Goal: Find contact information: Obtain details needed to contact an individual or organization

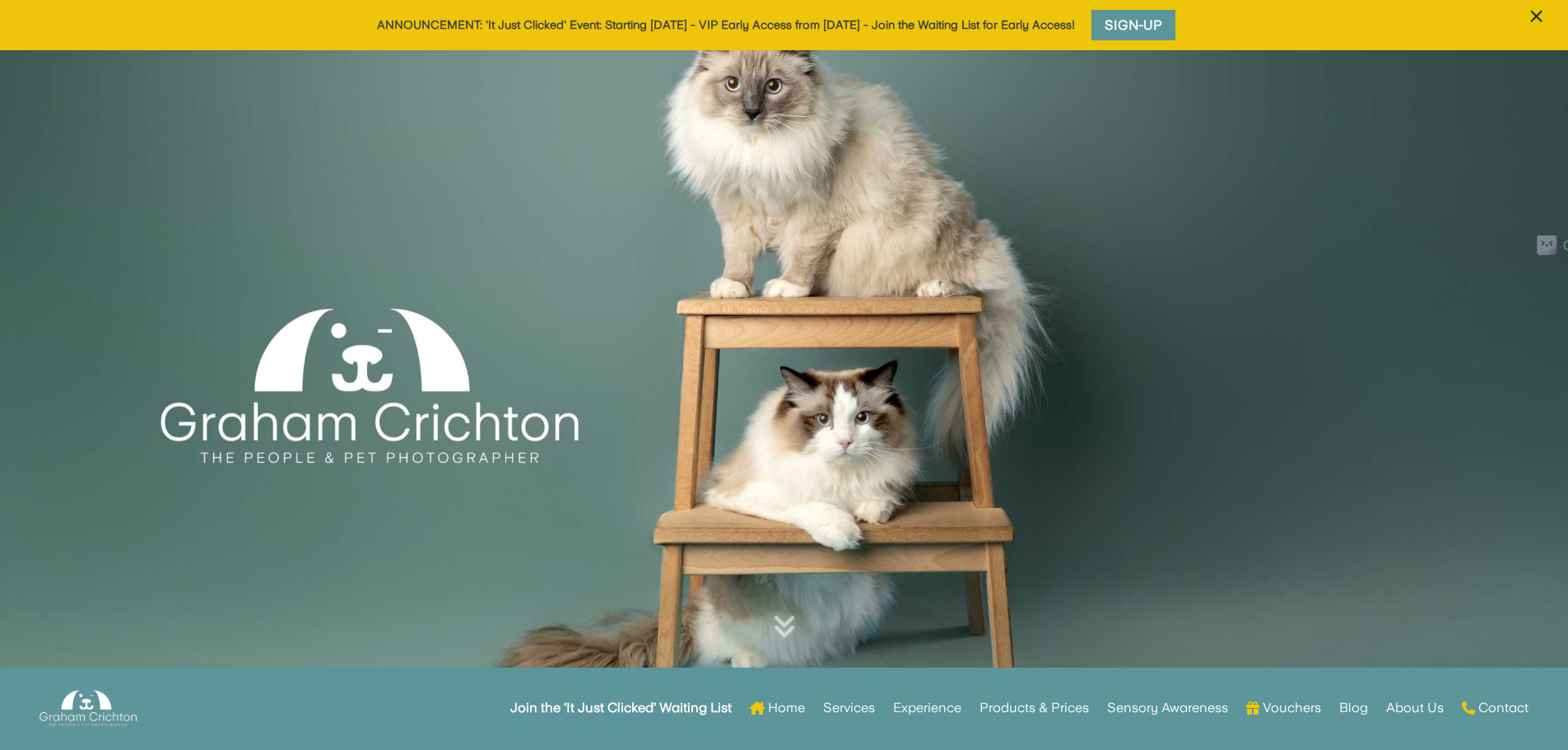
click at [1539, 16] on span "×" at bounding box center [1537, 17] width 16 height 31
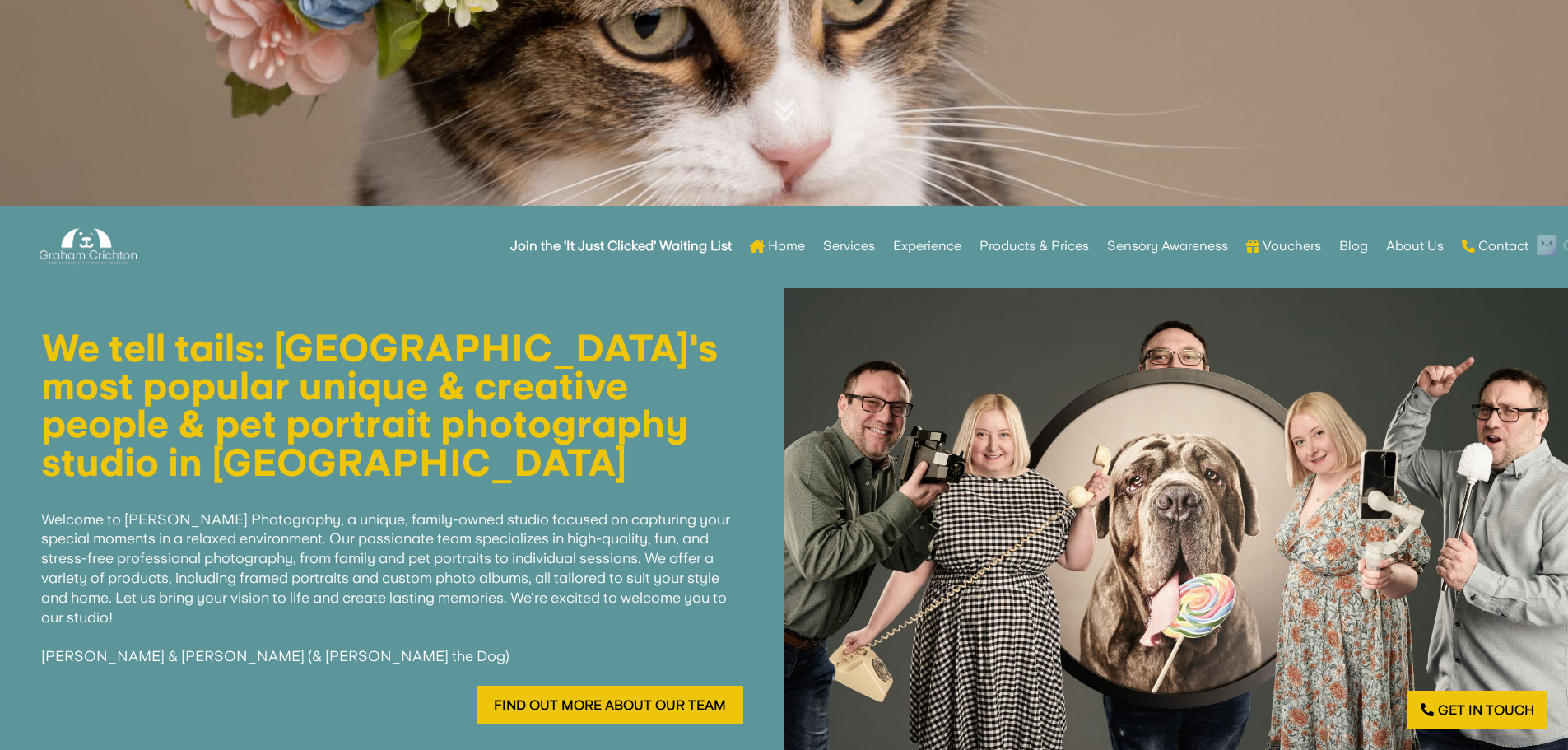
scroll to position [494, 0]
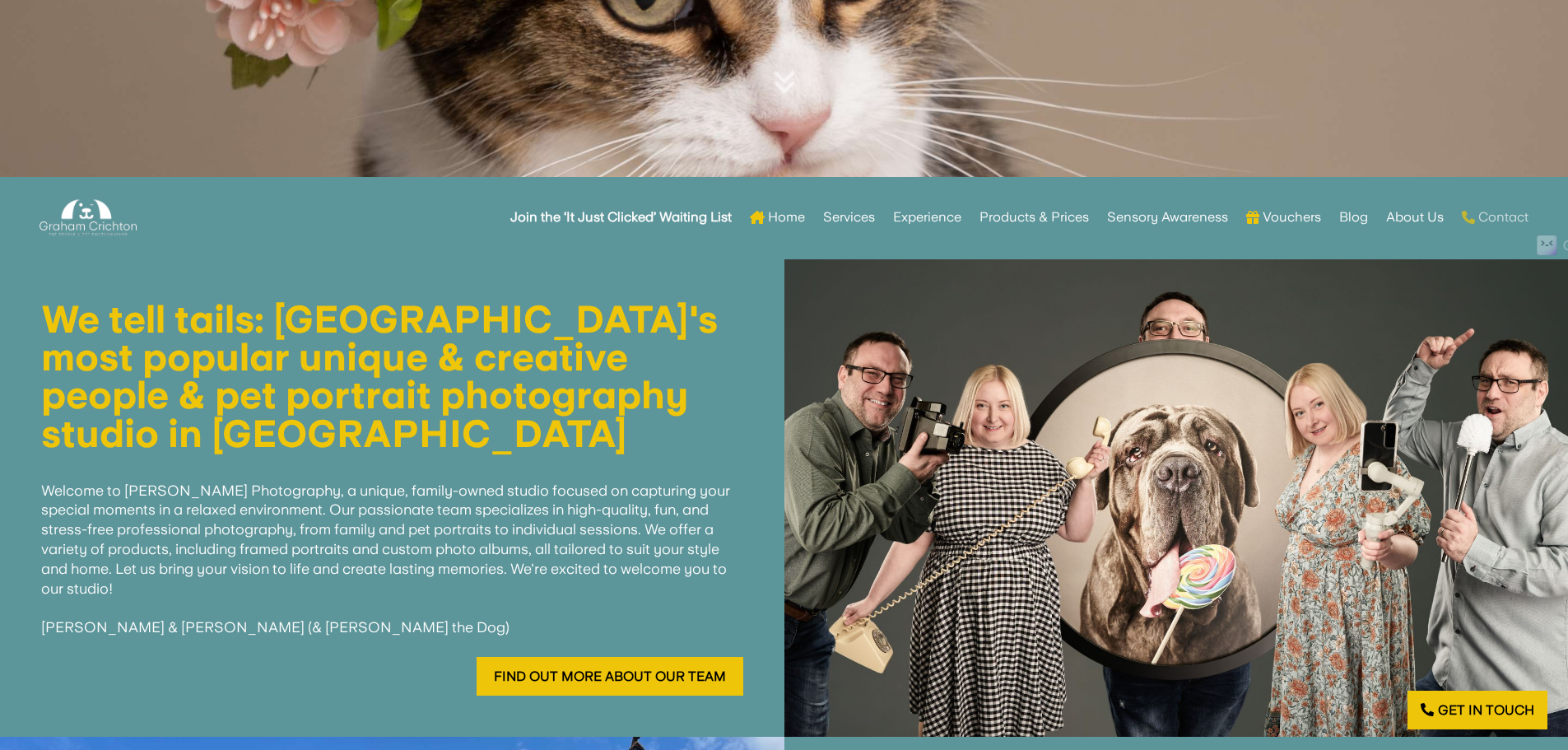
click at [1497, 221] on link "Contact" at bounding box center [1495, 217] width 67 height 64
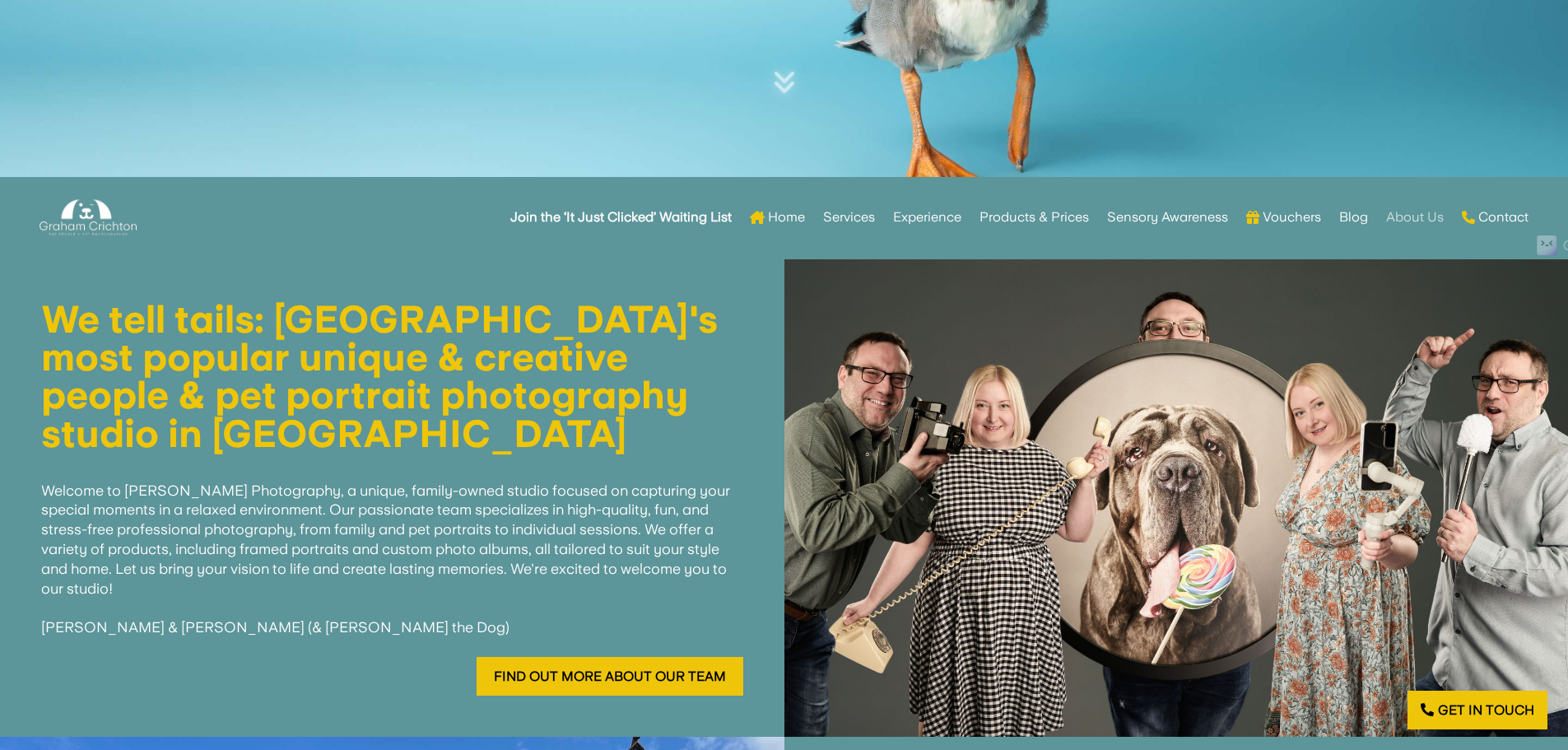
click at [1415, 212] on link "About Us" at bounding box center [1415, 217] width 58 height 64
click at [390, 228] on div "Join the ‘It Just Clicked’ Waiting List Home Services Experience Products & Pri…" at bounding box center [845, 217] width 1368 height 64
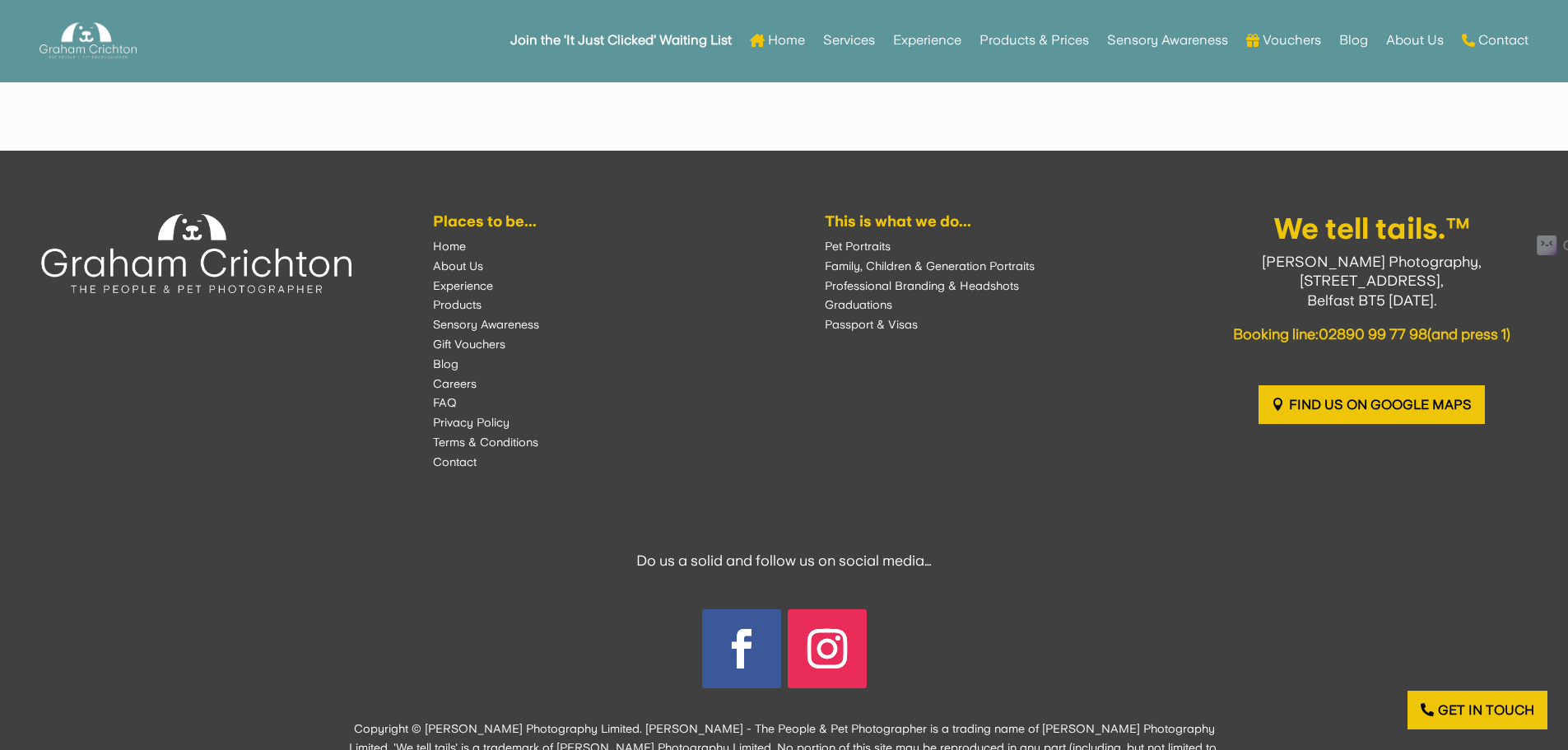
scroll to position [4005, 0]
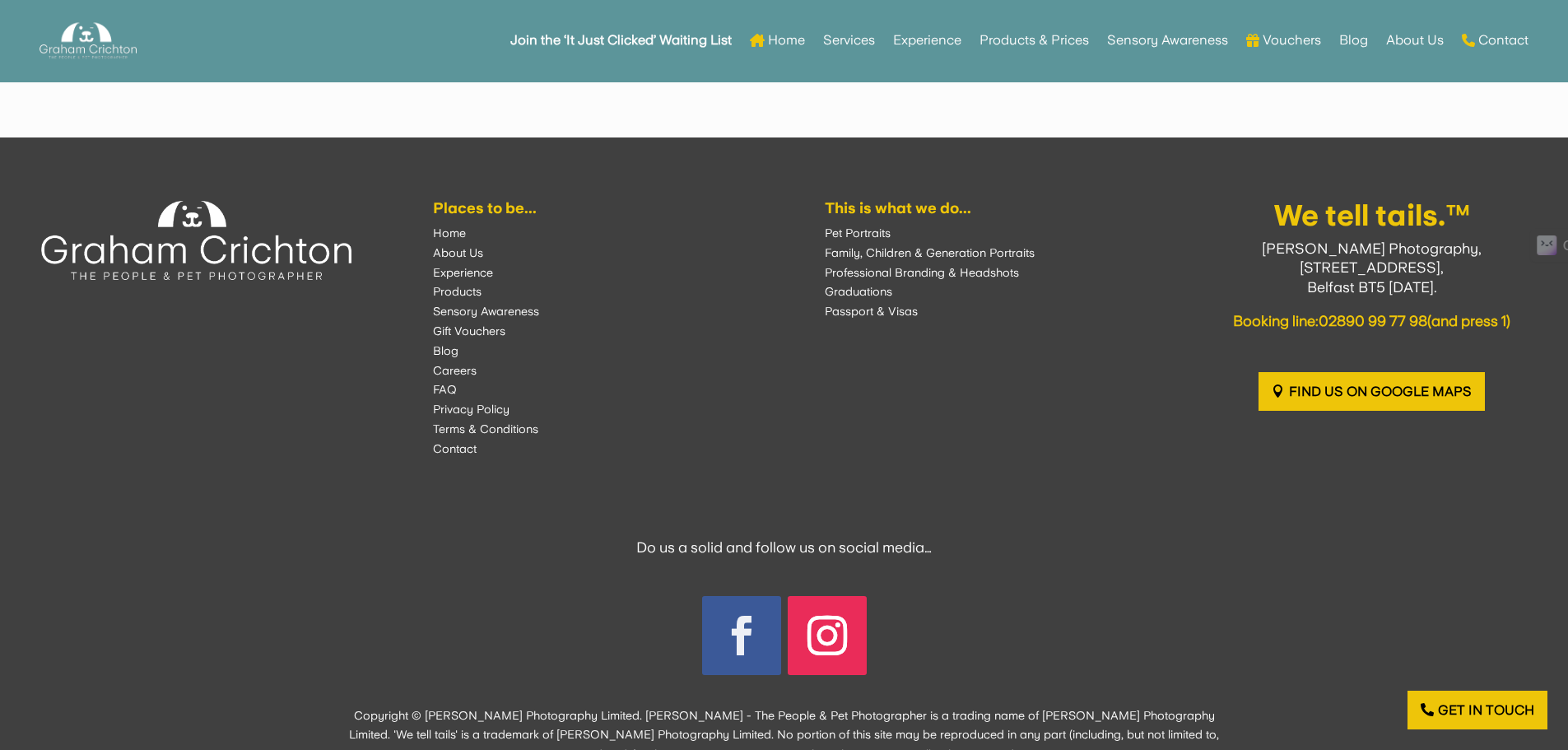
click at [748, 596] on link "Follow" at bounding box center [742, 635] width 79 height 80
click at [840, 596] on link "Follow" at bounding box center [827, 635] width 79 height 80
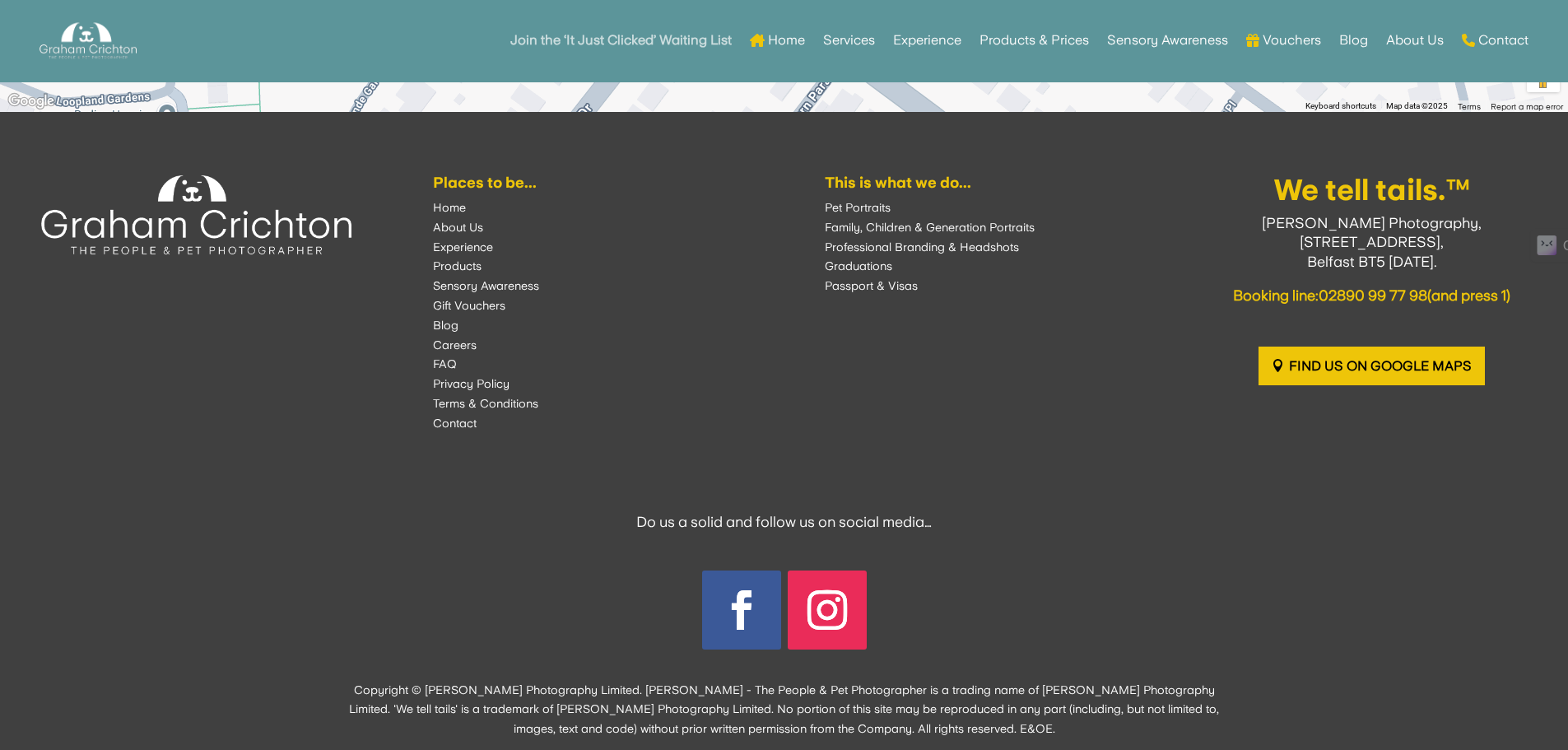
scroll to position [2306, 0]
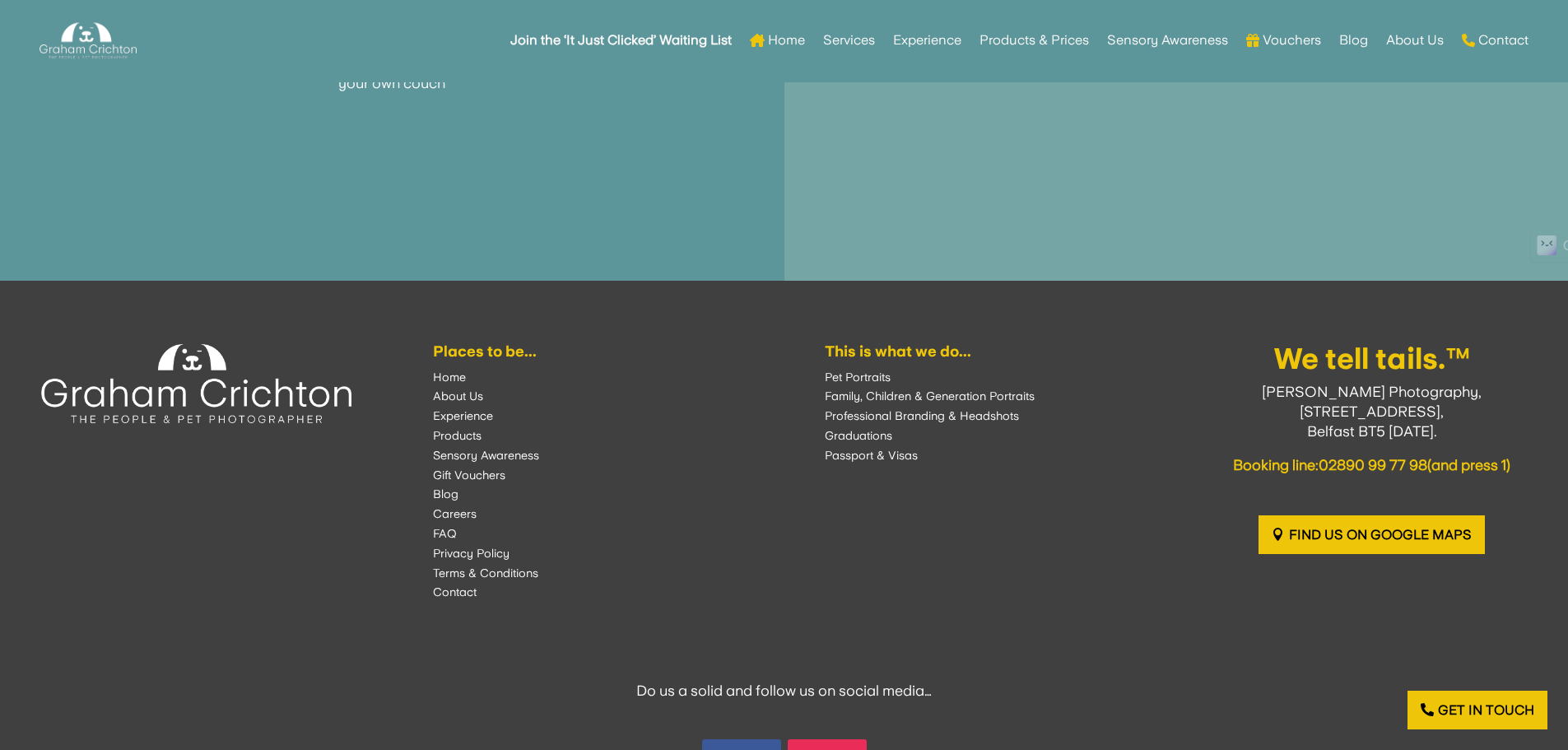
scroll to position [2680, 0]
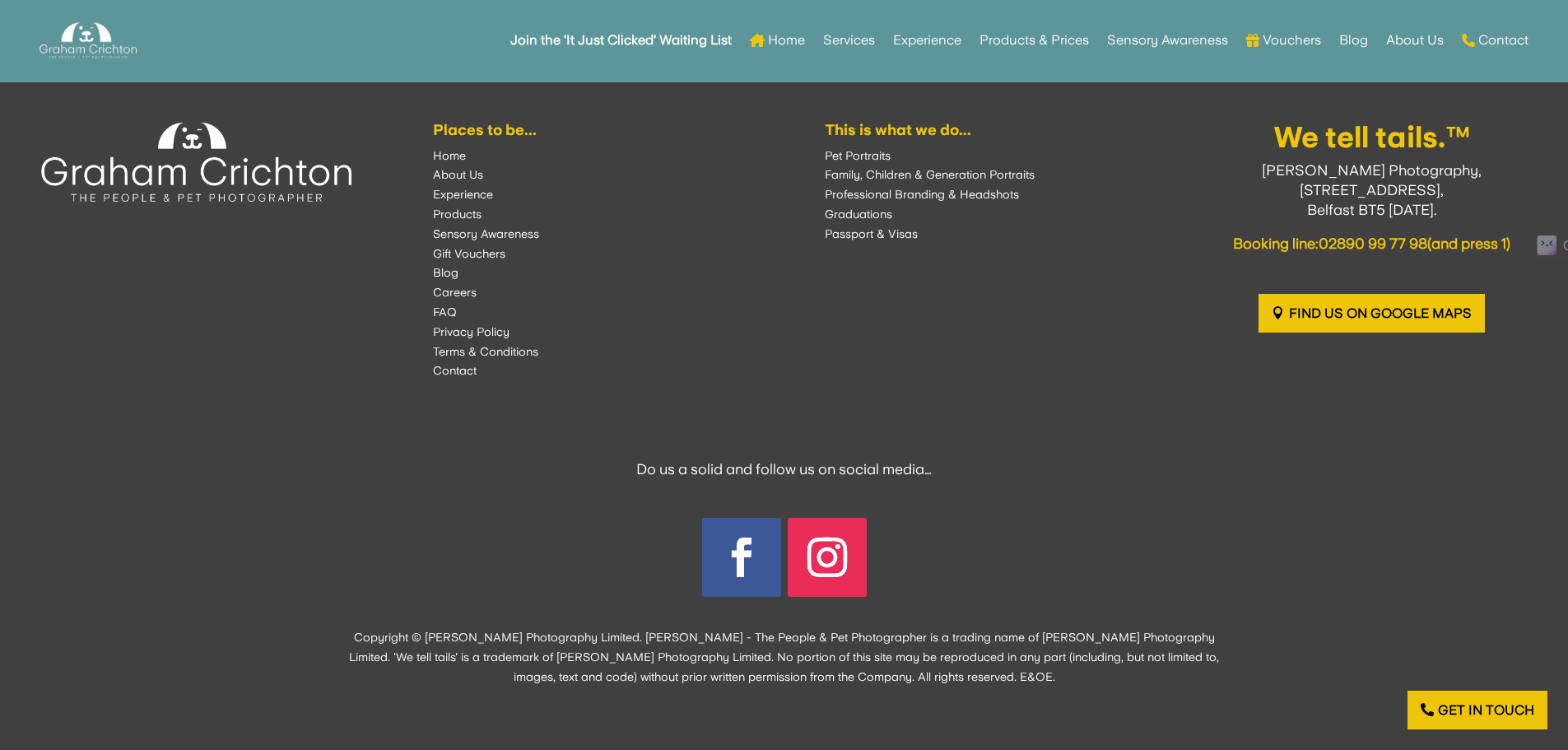
click at [468, 177] on font "About Us" at bounding box center [457, 174] width 50 height 13
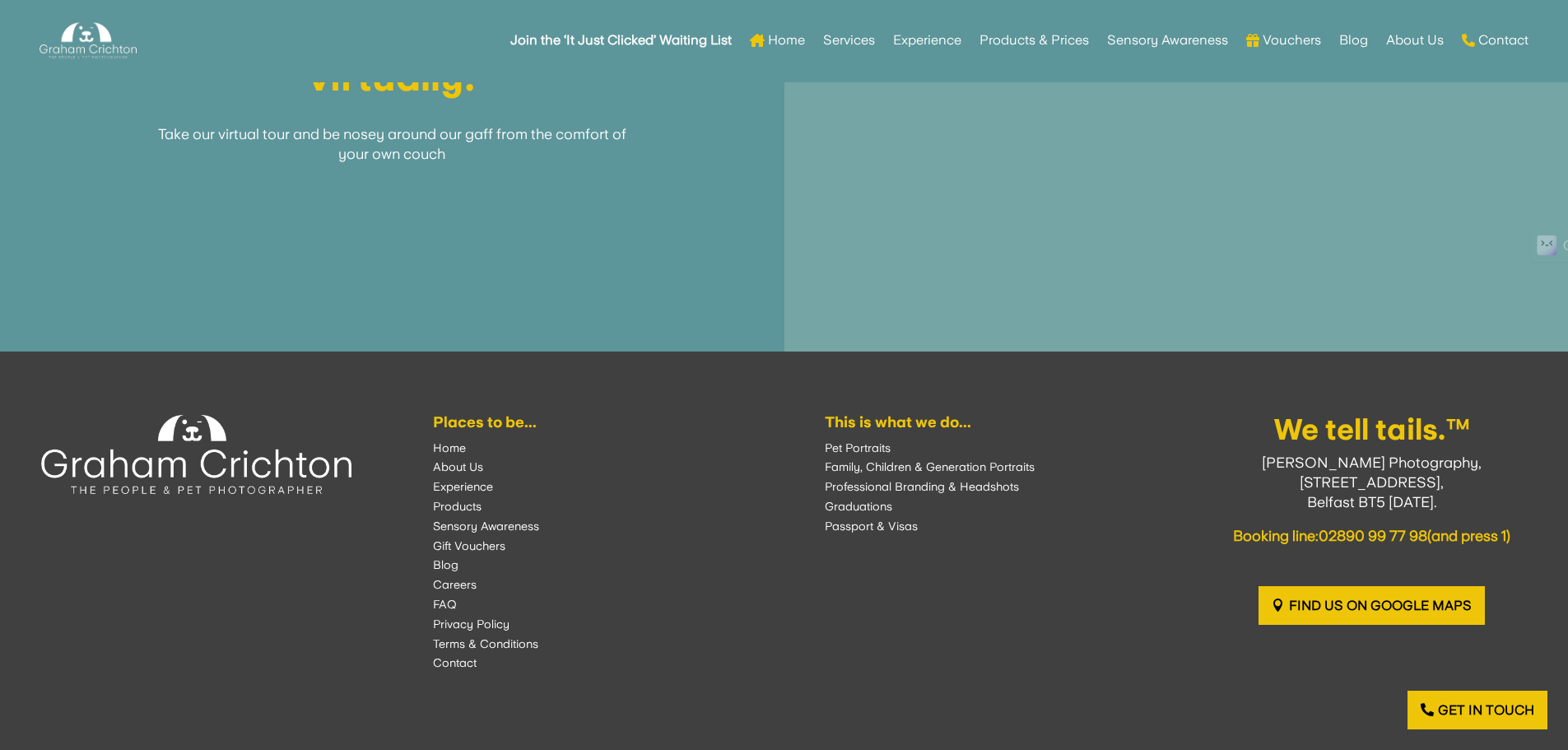
scroll to position [2680, 0]
